Goal: Task Accomplishment & Management: Use online tool/utility

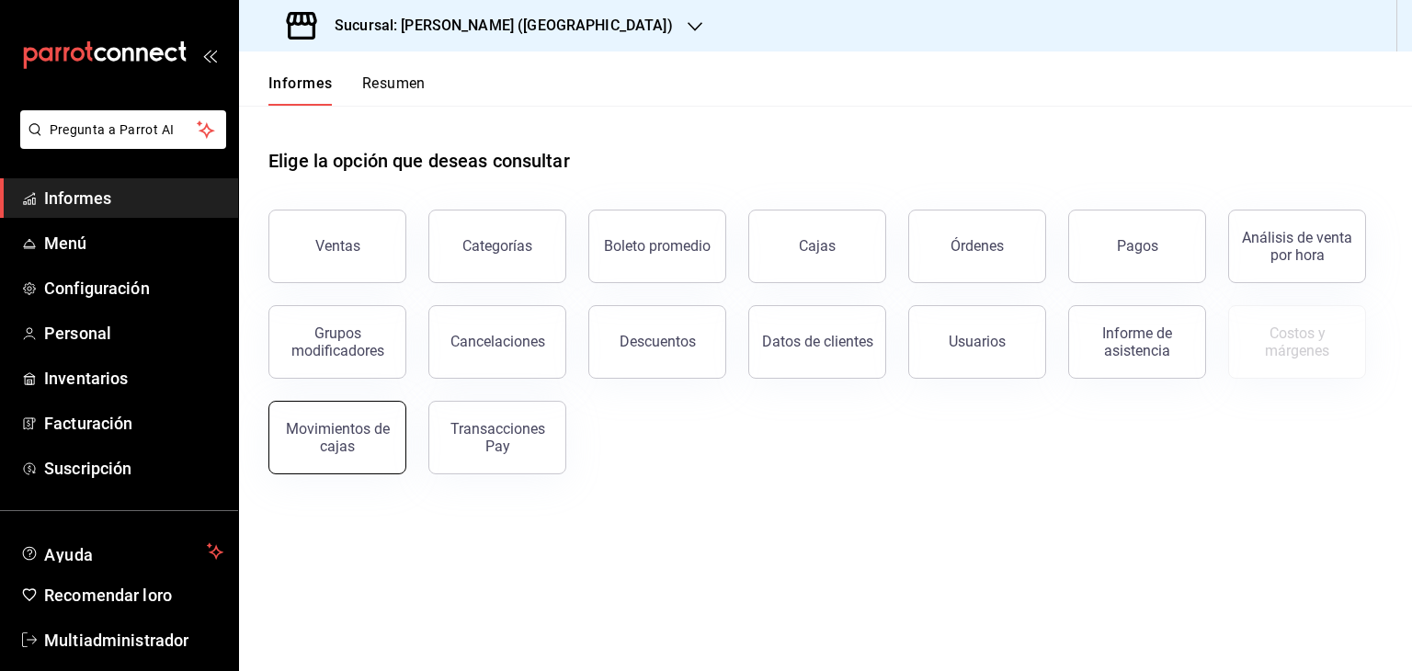
click at [310, 464] on button "Movimientos de cajas" at bounding box center [337, 438] width 138 height 74
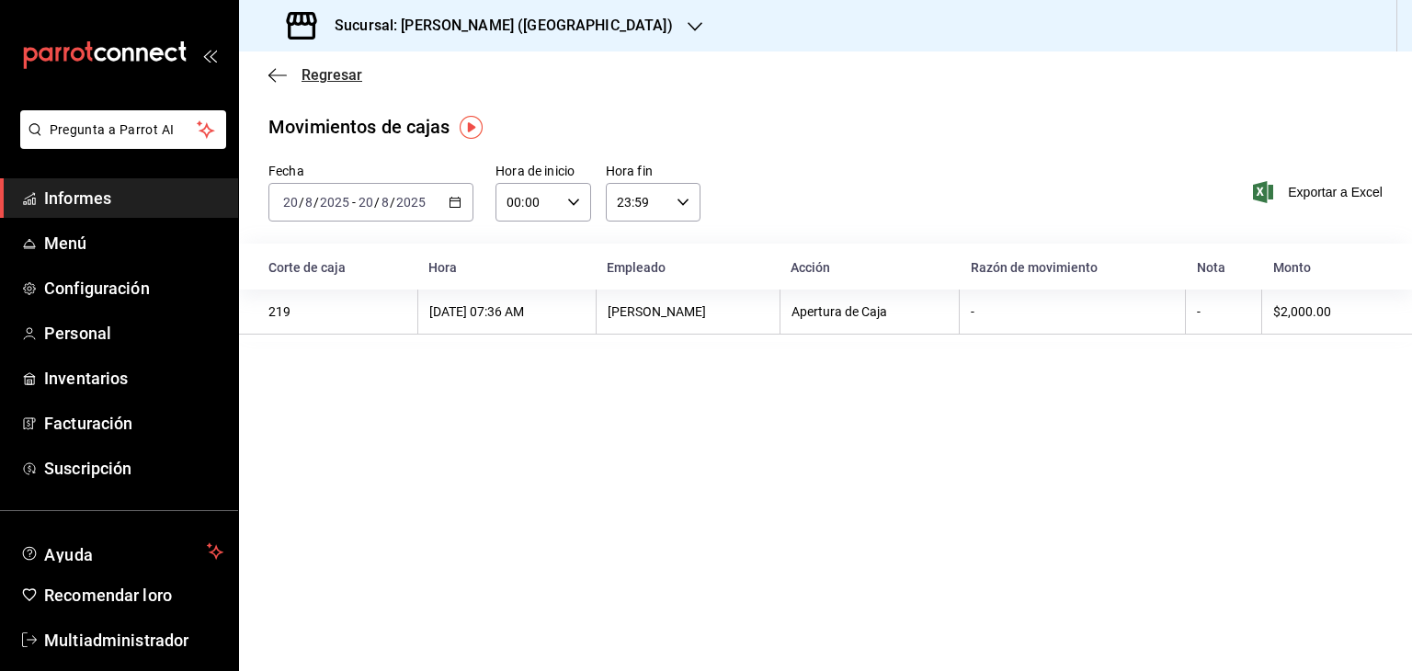
click at [342, 78] on font "Regresar" at bounding box center [331, 74] width 61 height 17
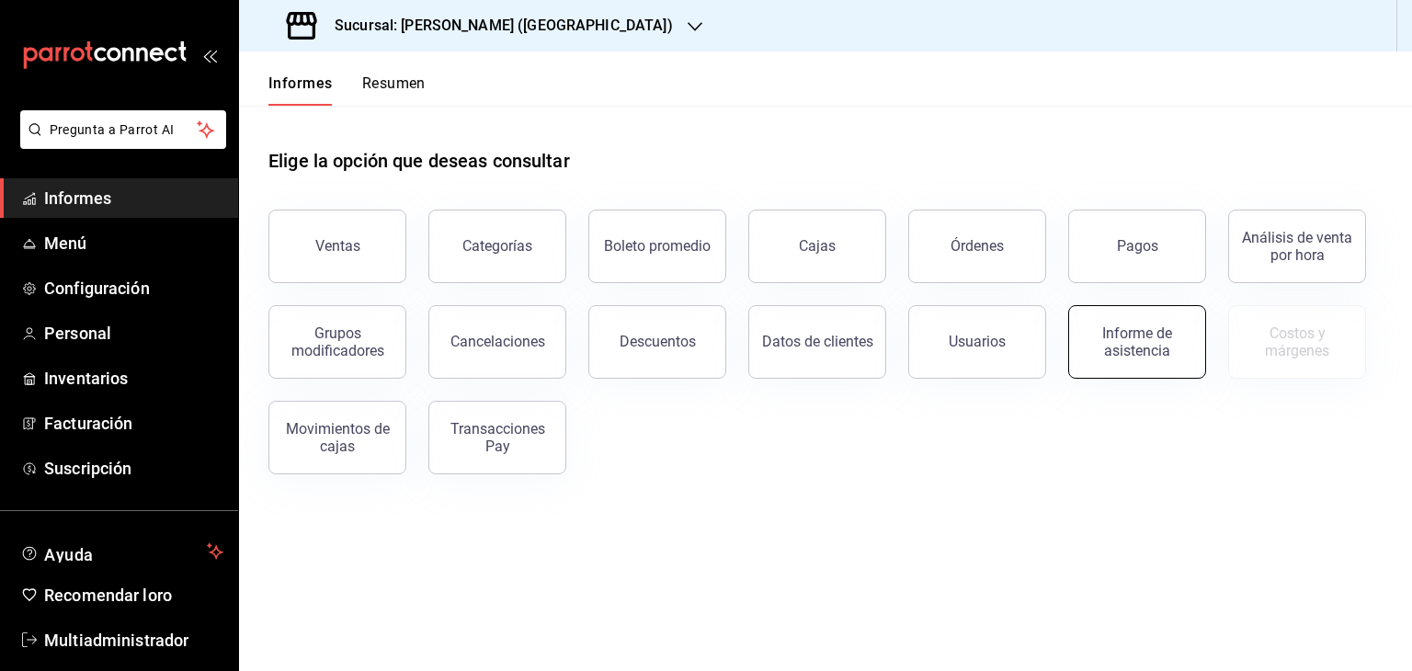
click at [1107, 356] on font "Informe de asistencia" at bounding box center [1137, 341] width 70 height 35
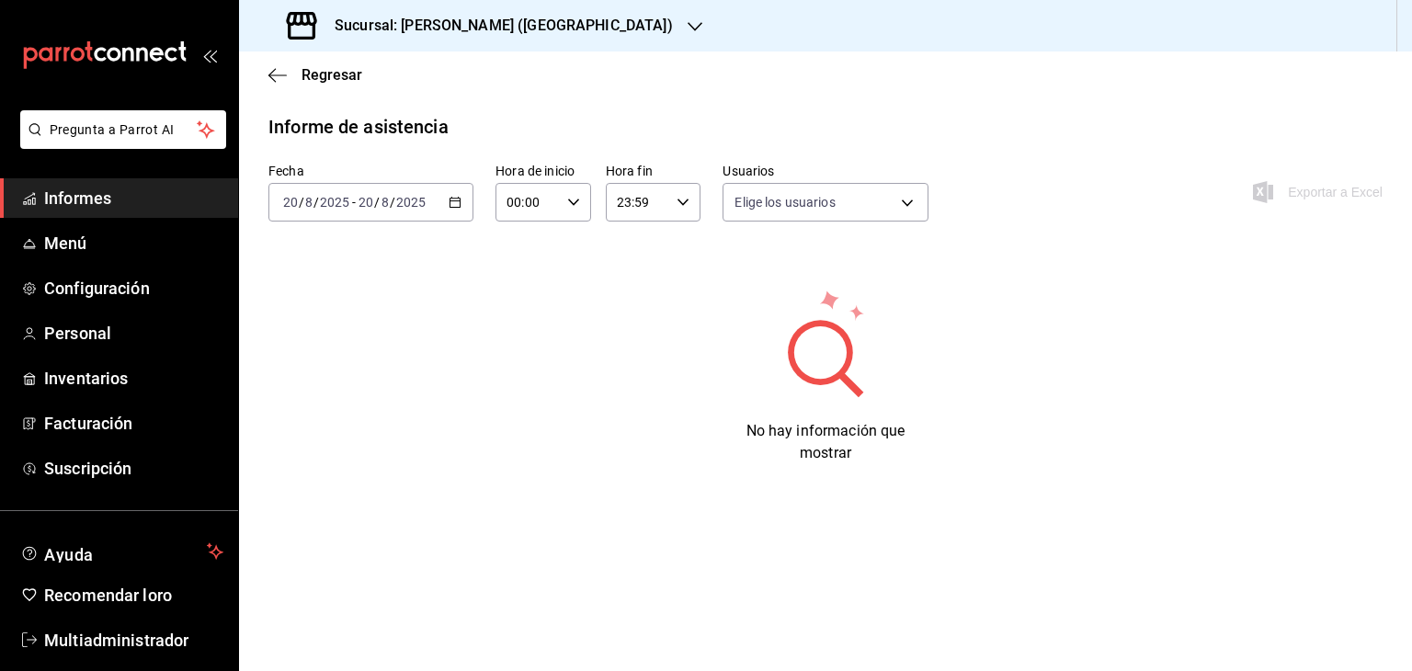
type input "61f52438-0129-4772-9ea8-b65a29a779be,3e48988d-d118-4a07-a6d3-b2583c2fbf2f,3393a…"
click at [331, 71] on font "Regresar" at bounding box center [331, 74] width 61 height 17
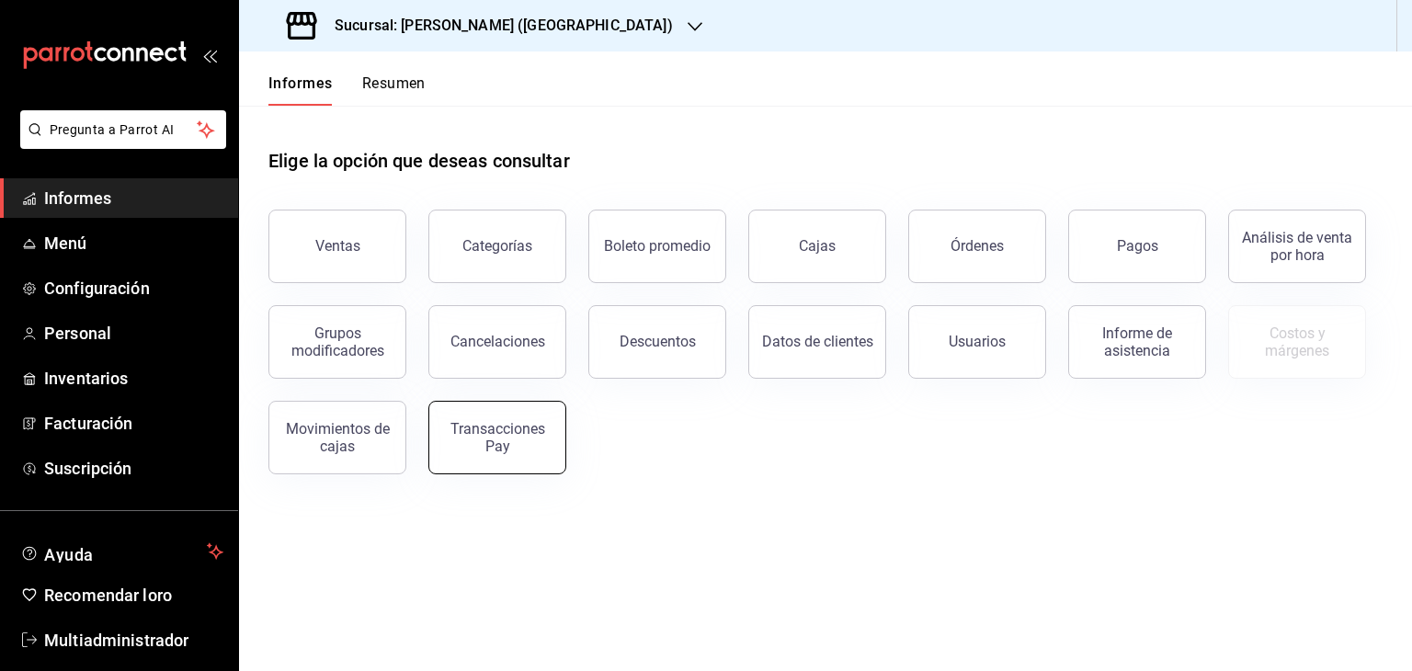
click at [499, 427] on font "Transacciones Pay" at bounding box center [497, 437] width 95 height 35
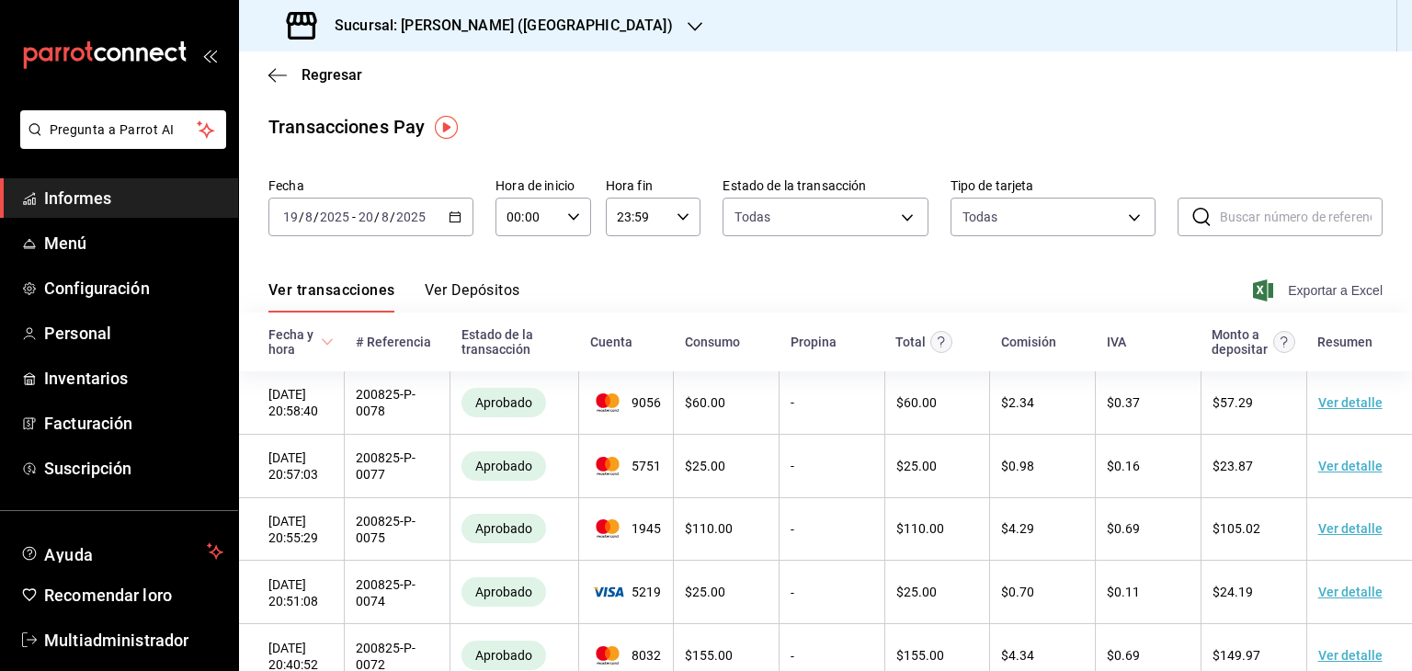
click at [1335, 288] on font "Exportar a Excel" at bounding box center [1334, 290] width 95 height 15
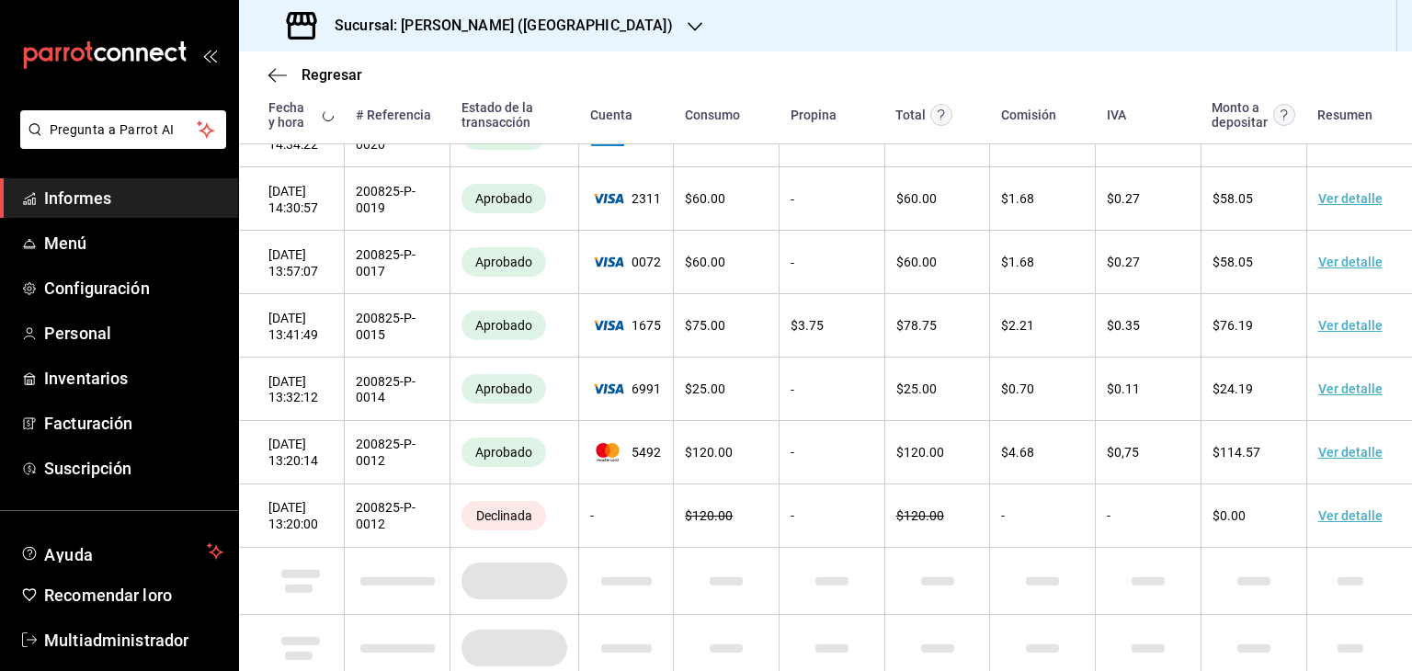
scroll to position [3059, 0]
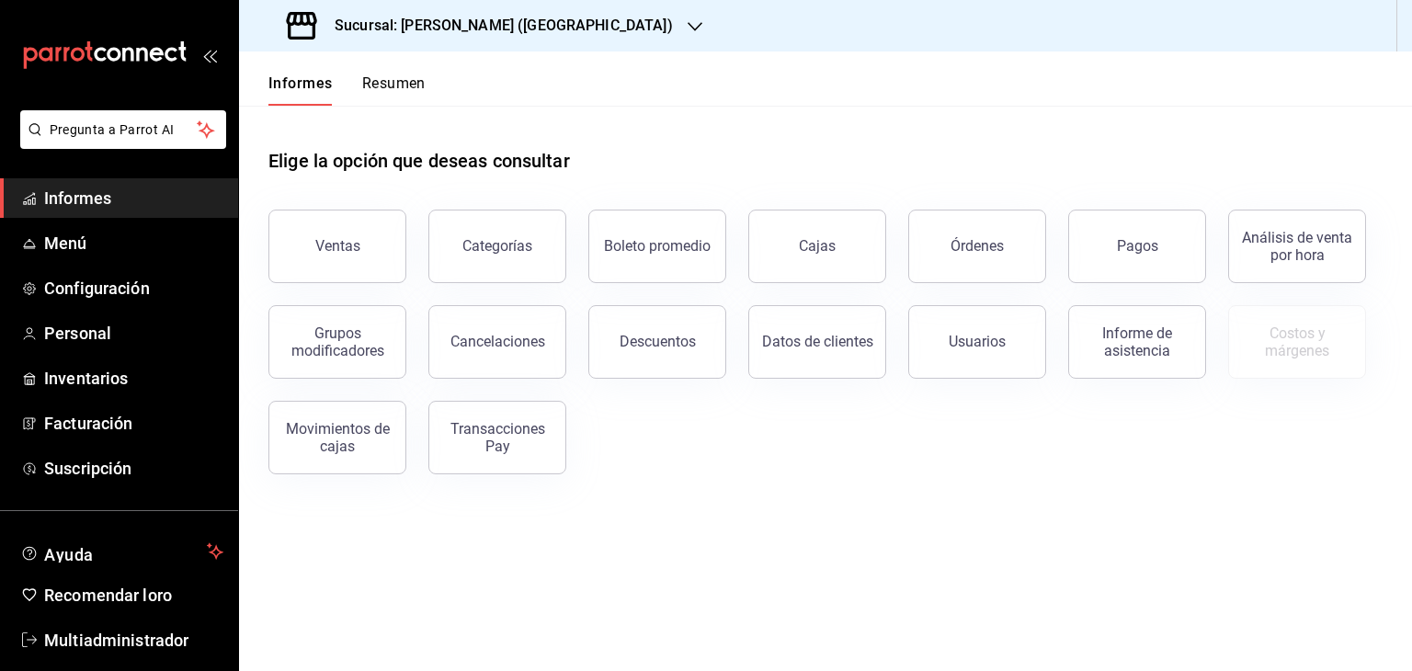
drag, startPoint x: 436, startPoint y: 39, endPoint x: 463, endPoint y: 78, distance: 48.2
click at [463, 78] on div "Sucursal: [PERSON_NAME] (NL) Informes Resumen Elige la opción que deseas consul…" at bounding box center [825, 335] width 1173 height 671
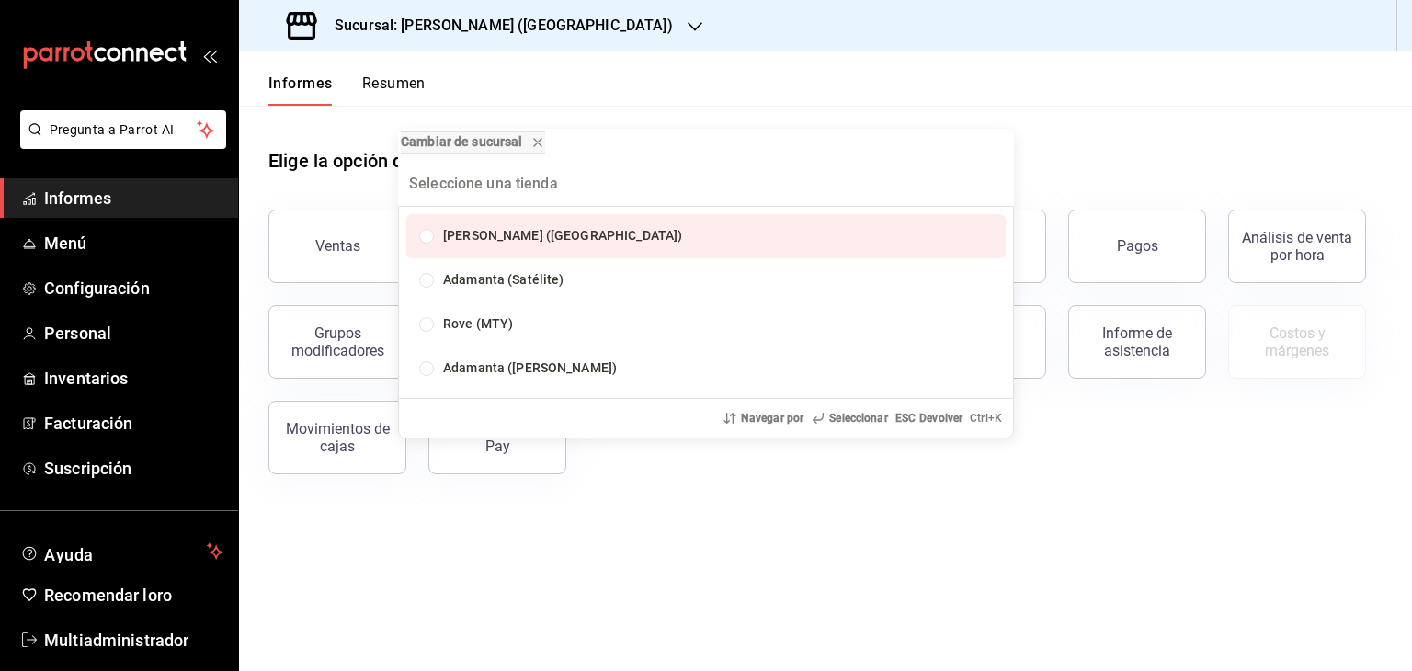
click at [537, 240] on font "[PERSON_NAME] ([GEOGRAPHIC_DATA])" at bounding box center [562, 235] width 239 height 15
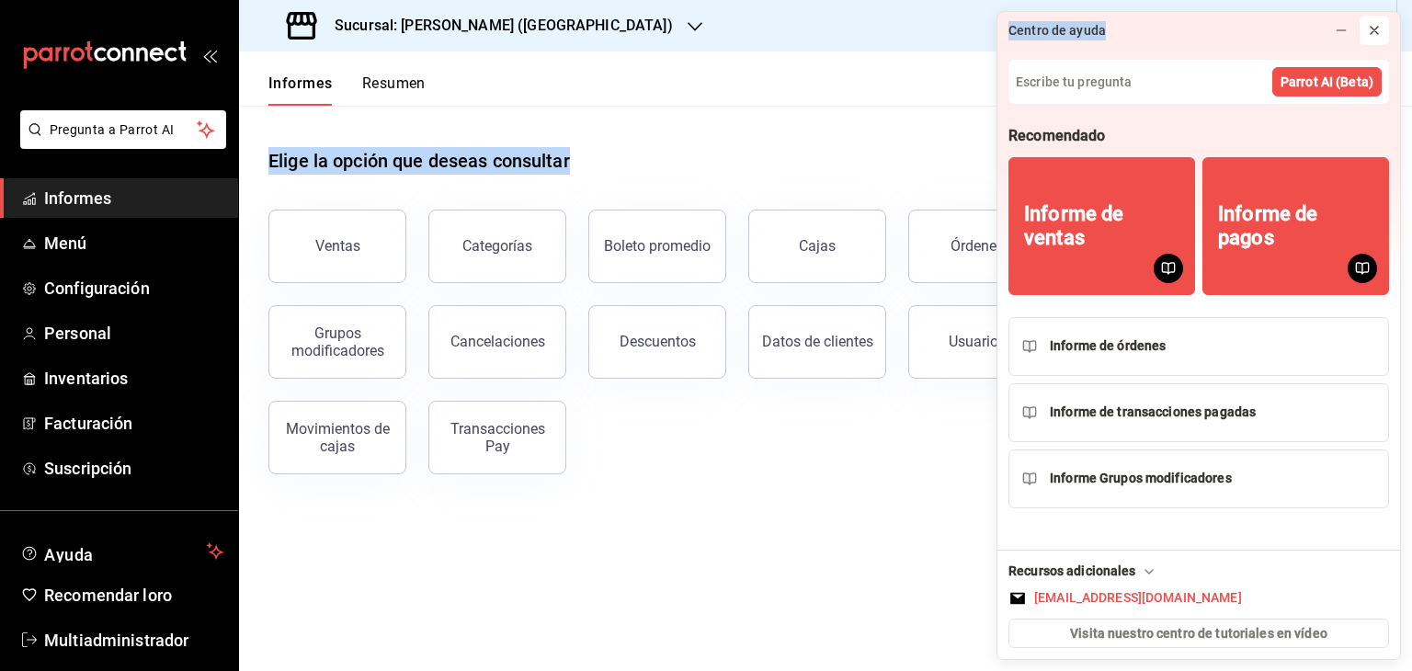
drag, startPoint x: 696, startPoint y: 99, endPoint x: 1378, endPoint y: 30, distance: 686.3
click at [1378, 30] on body "Pregunta a Parrot AI Informes Menú Configuración Personal Inventarios Facturaci…" at bounding box center [706, 335] width 1412 height 671
click at [1378, 30] on icon at bounding box center [1373, 30] width 15 height 15
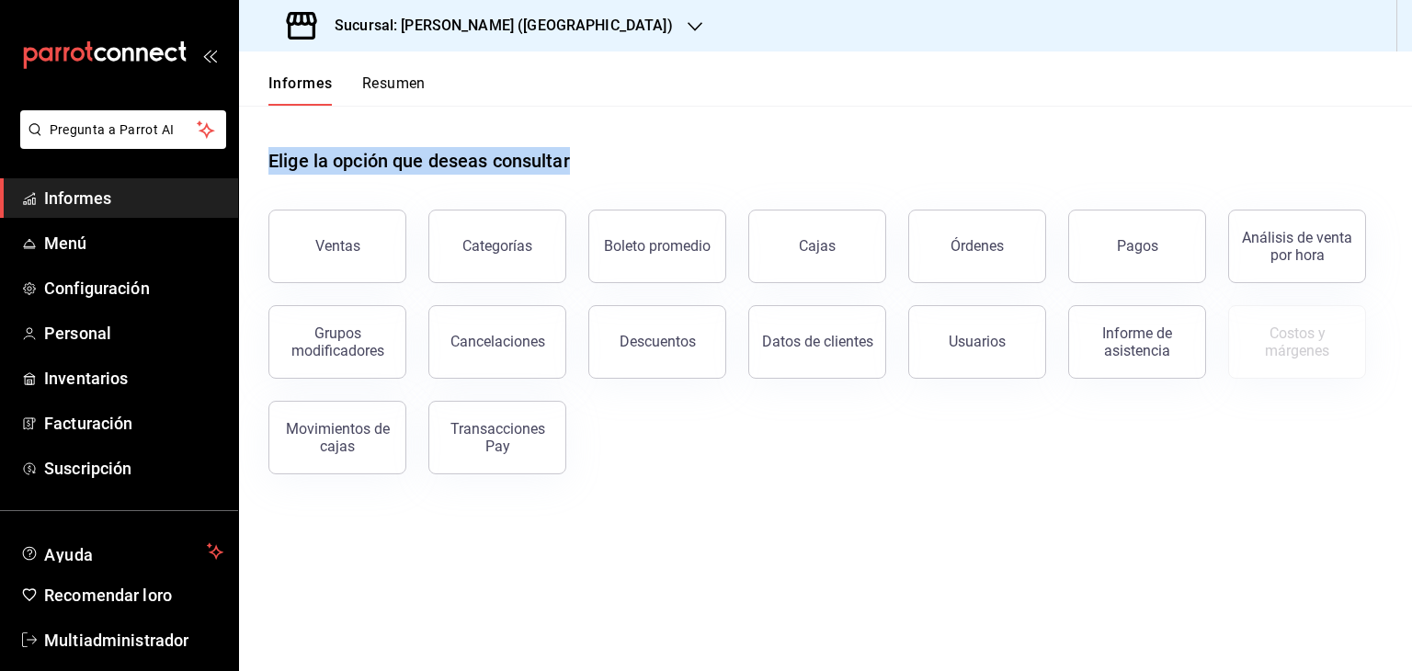
click at [928, 108] on div "Elige la opción que deseas consultar" at bounding box center [825, 147] width 1114 height 82
